Goal: Task Accomplishment & Management: Manage account settings

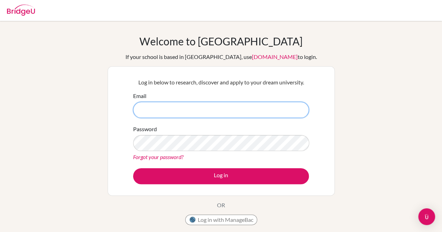
click at [169, 109] on input "Email" at bounding box center [221, 110] width 176 height 16
type input "[EMAIL_ADDRESS][DOMAIN_NAME]"
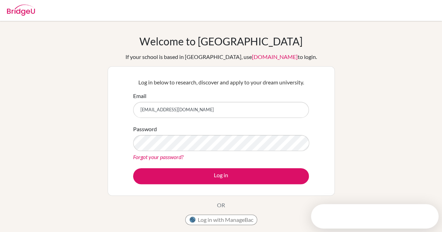
click at [171, 155] on link "Forgot your password?" at bounding box center [158, 157] width 50 height 7
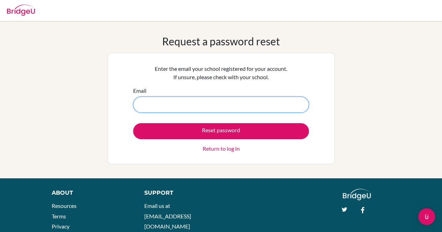
click at [165, 106] on input "Email" at bounding box center [221, 105] width 176 height 16
type input "[EMAIL_ADDRESS][DOMAIN_NAME]"
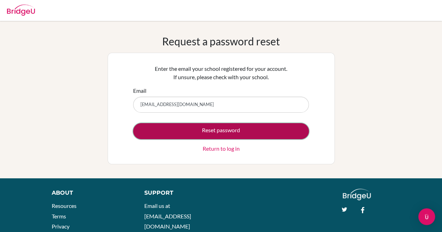
click at [182, 131] on button "Reset password" at bounding box center [221, 131] width 176 height 16
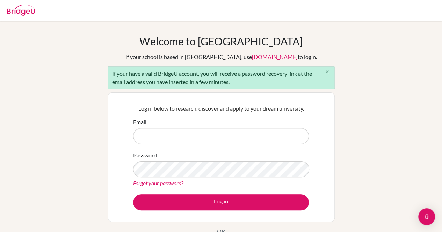
click at [169, 182] on link "Forgot your password?" at bounding box center [158, 183] width 50 height 7
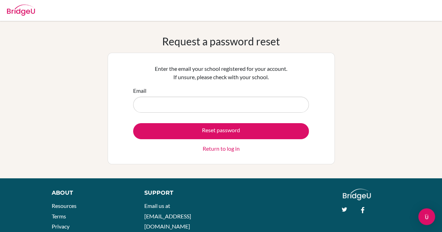
click at [175, 99] on input "Email" at bounding box center [221, 105] width 176 height 16
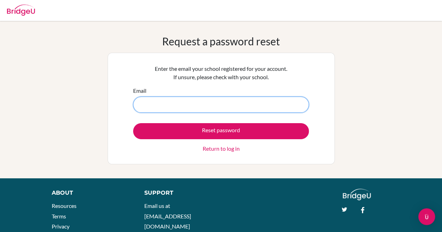
click at [186, 110] on input "Email" at bounding box center [221, 105] width 176 height 16
click at [178, 104] on input "Email" at bounding box center [221, 105] width 176 height 16
type input "[EMAIL_ADDRESS][DOMAIN_NAME]"
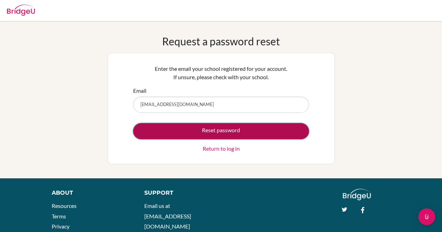
click at [185, 133] on button "Reset password" at bounding box center [221, 131] width 176 height 16
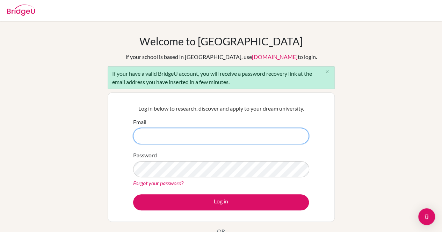
click at [164, 132] on input "Email" at bounding box center [221, 136] width 176 height 16
type input "[EMAIL_ADDRESS][DOMAIN_NAME]"
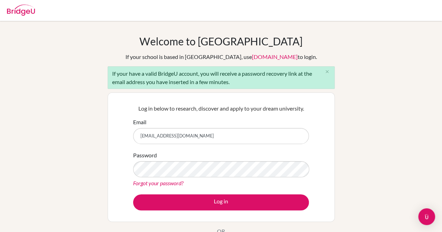
click at [169, 183] on link "Forgot your password?" at bounding box center [158, 183] width 50 height 7
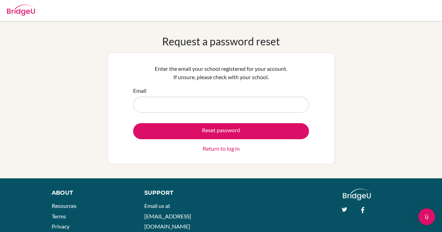
click at [213, 115] on form "Email Reset password Return to log in" at bounding box center [221, 120] width 176 height 66
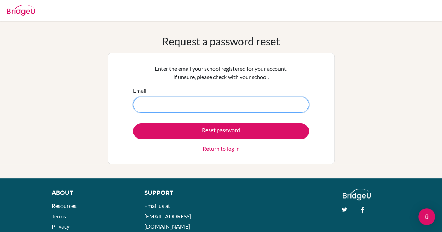
click at [207, 109] on input "Email" at bounding box center [221, 105] width 176 height 16
type input "[EMAIL_ADDRESS][DOMAIN_NAME]"
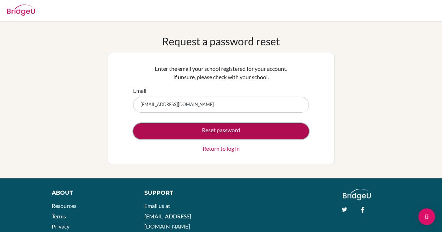
click at [211, 134] on button "Reset password" at bounding box center [221, 131] width 176 height 16
